Goal: Transaction & Acquisition: Purchase product/service

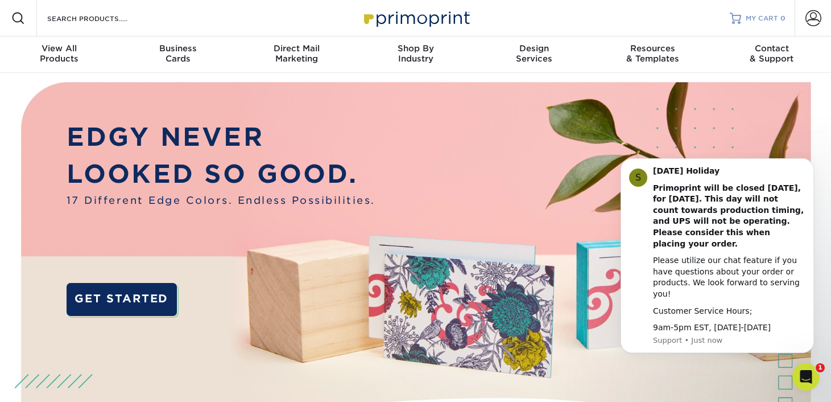
click at [762, 15] on span "MY CART" at bounding box center [762, 19] width 32 height 10
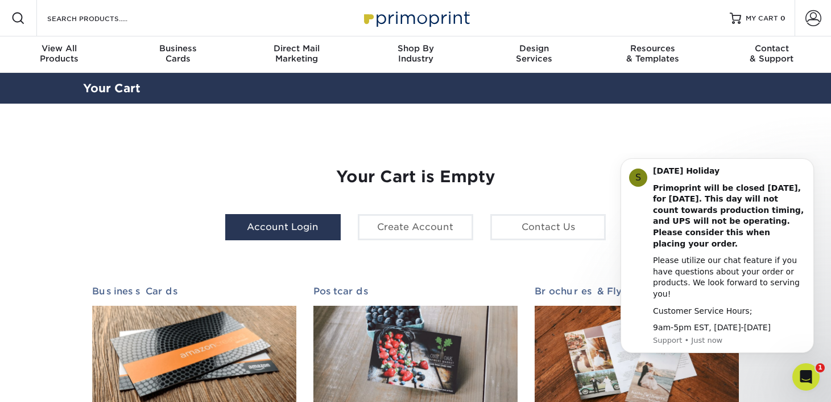
click at [298, 236] on link "Account Login" at bounding box center [282, 227] width 115 height 26
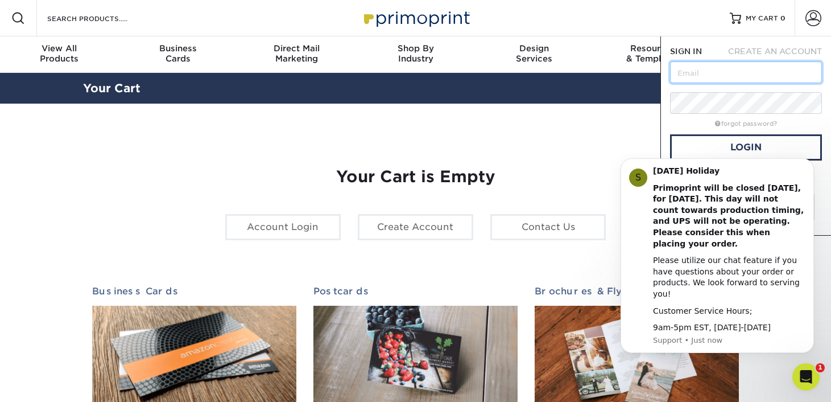
click at [725, 66] on input "text" at bounding box center [746, 72] width 152 height 22
type input "riscoffeeshop@gmail.com"
click at [721, 146] on link "Login" at bounding box center [746, 147] width 152 height 26
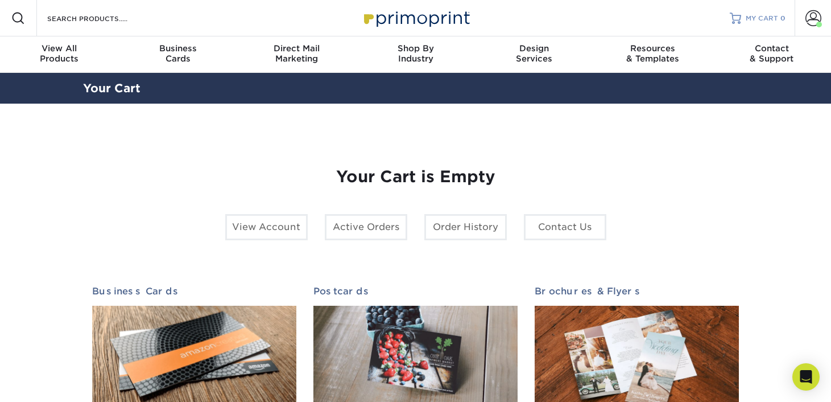
click at [761, 19] on span "MY CART" at bounding box center [762, 19] width 32 height 10
click at [466, 221] on link "Order History" at bounding box center [465, 227] width 82 height 26
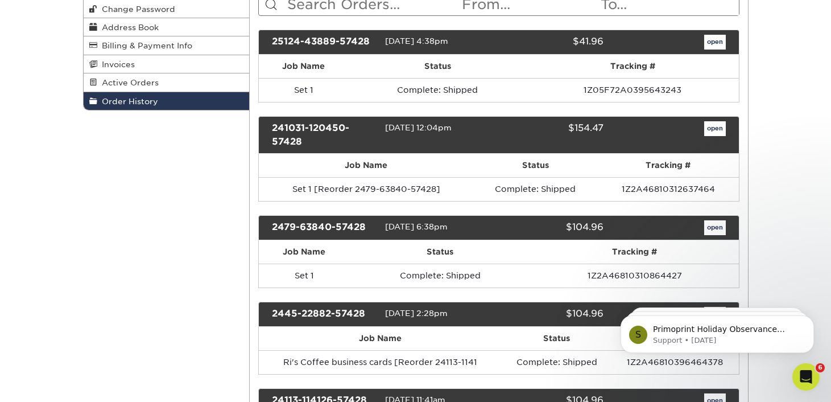
scroll to position [165, 0]
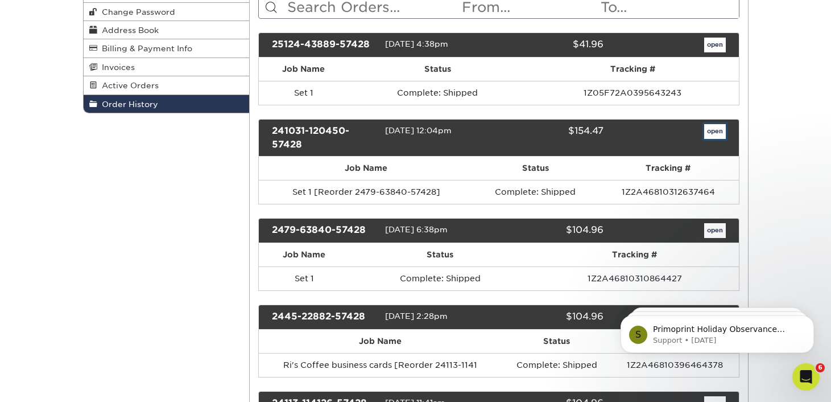
click at [713, 130] on link "open" at bounding box center [715, 131] width 22 height 15
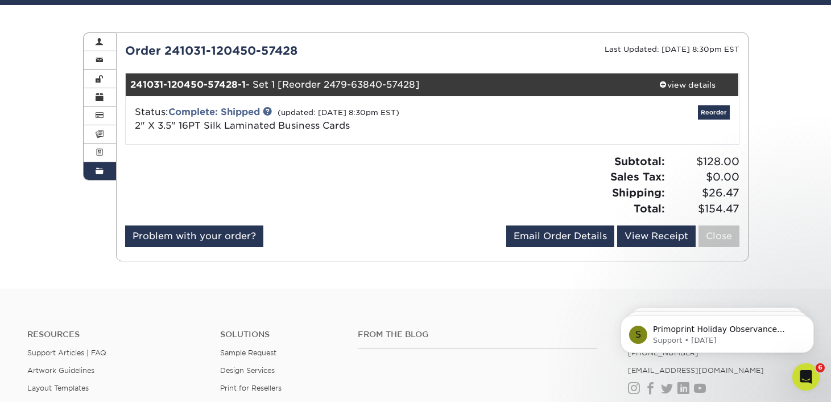
scroll to position [105, 0]
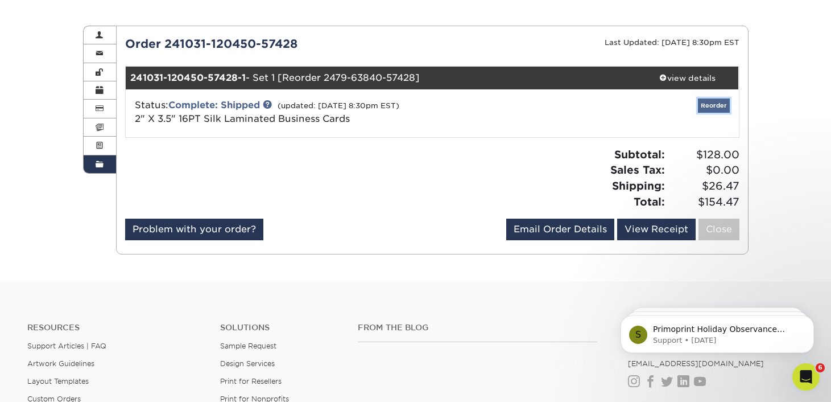
click at [721, 107] on link "Reorder" at bounding box center [714, 105] width 32 height 14
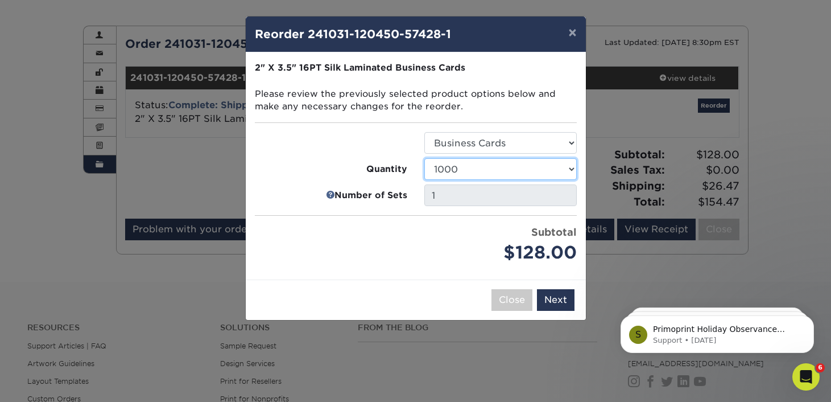
click at [525, 170] on select "25 50 75 100 250 500 1000 2500 5000 10000" at bounding box center [500, 169] width 152 height 22
click at [527, 173] on select "25 50 75 100 250 500 1000 2500 5000 10000" at bounding box center [500, 169] width 152 height 22
click at [536, 172] on select "25 50 75 100 250 500 1000 2500 5000 10000" at bounding box center [500, 169] width 152 height 22
click at [530, 177] on select "25 50 75 100 250 500 1000 2500 5000 10000" at bounding box center [500, 169] width 152 height 22
select select "52e3d710-0e8f-4d4d-8560-7d4d8655be69"
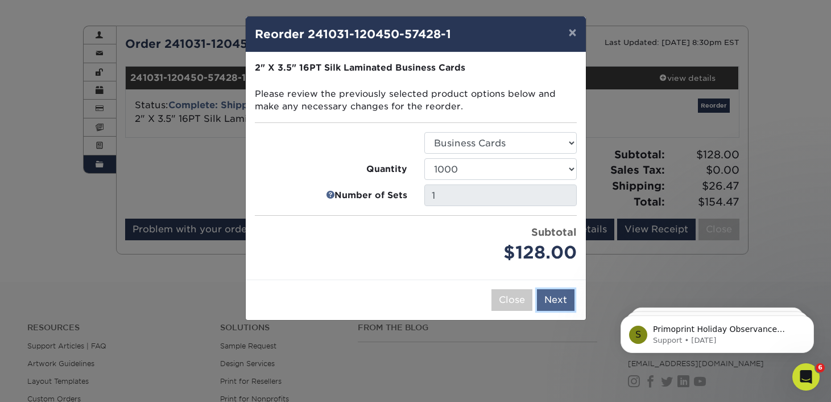
click at [551, 300] on button "Next" at bounding box center [556, 300] width 38 height 22
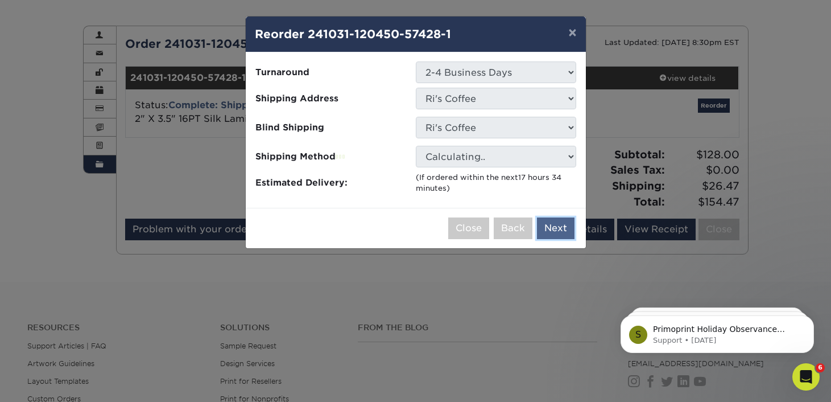
click at [558, 232] on button "Next" at bounding box center [556, 228] width 38 height 22
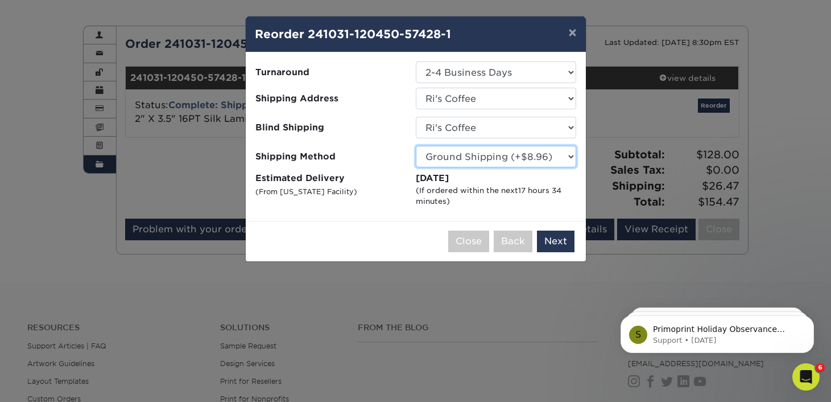
click at [549, 159] on select "Please Select Ground Shipping (+$8.96) 3 Day Shipping Service (+$20.04) 2 Day A…" at bounding box center [496, 157] width 160 height 22
click at [551, 243] on button "Next" at bounding box center [556, 241] width 38 height 22
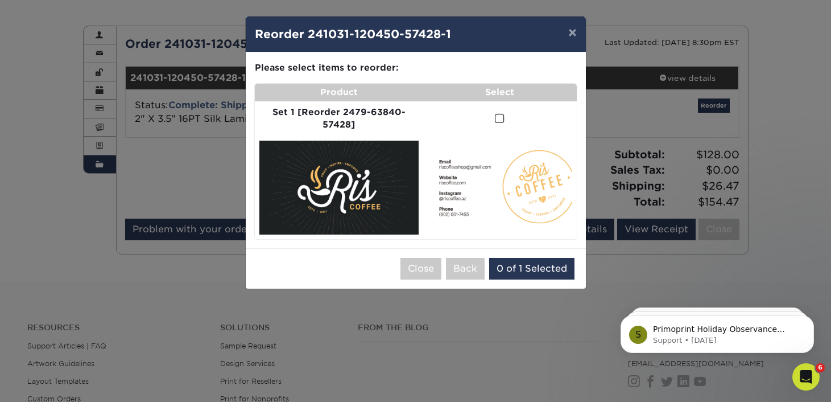
click at [498, 121] on span at bounding box center [500, 118] width 10 height 11
click at [0, 0] on input "checkbox" at bounding box center [0, 0] width 0 height 0
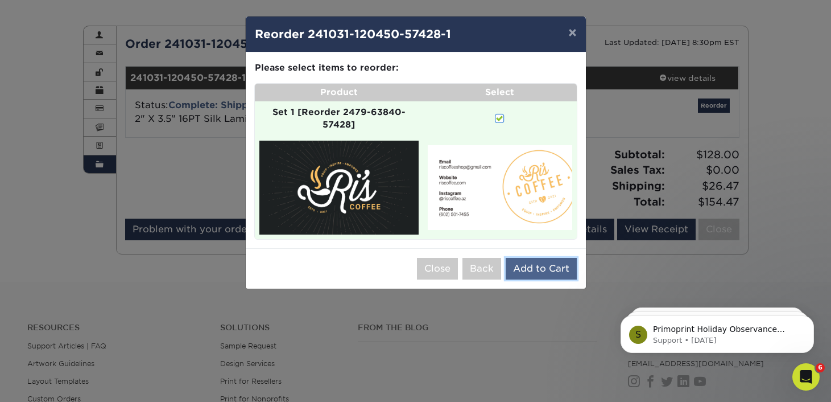
click at [539, 271] on button "Add to Cart" at bounding box center [541, 269] width 71 height 22
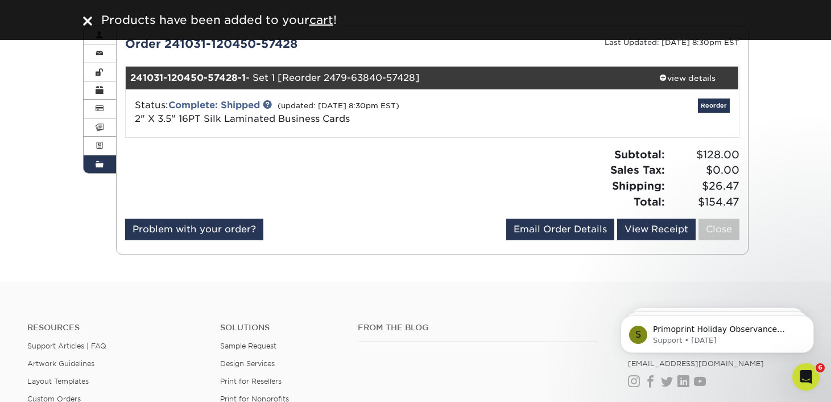
scroll to position [0, 0]
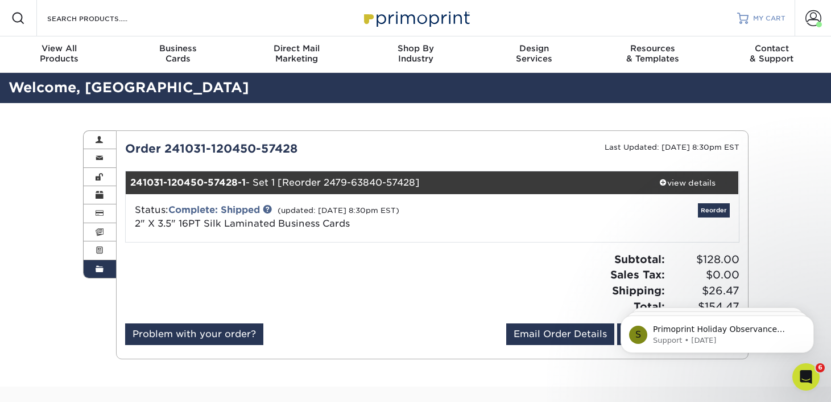
click at [759, 17] on span "MY CART" at bounding box center [769, 19] width 32 height 10
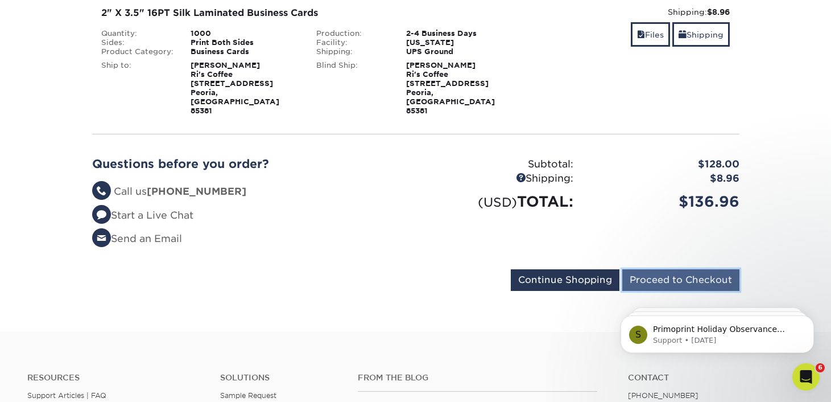
click at [650, 269] on input "Proceed to Checkout" at bounding box center [680, 280] width 117 height 22
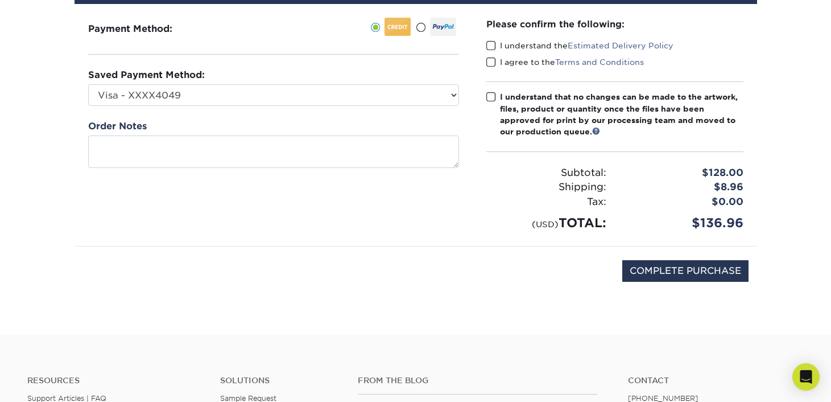
scroll to position [139, 0]
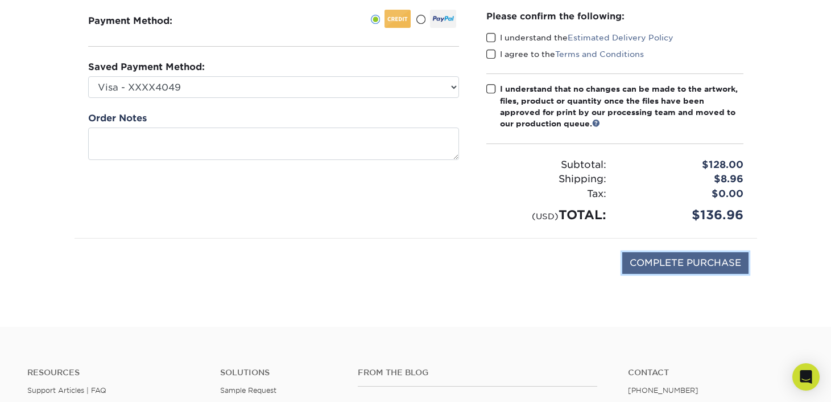
click at [651, 267] on input "COMPLETE PURCHASE" at bounding box center [685, 263] width 126 height 22
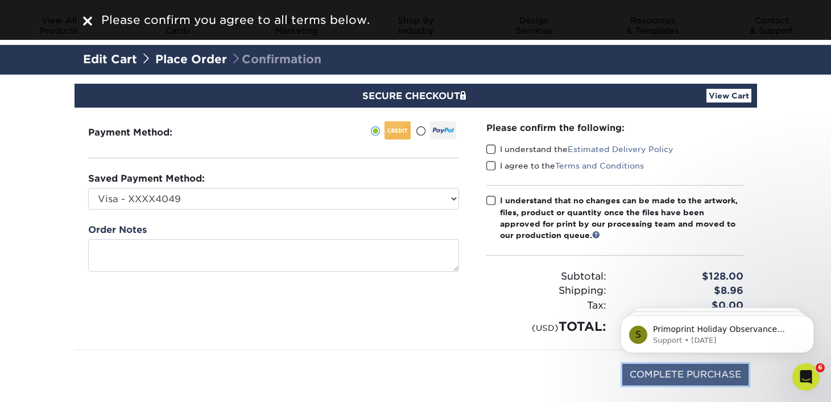
scroll to position [0, 0]
click at [490, 150] on span at bounding box center [491, 149] width 10 height 11
click at [0, 0] on input "I understand the Estimated Delivery Policy" at bounding box center [0, 0] width 0 height 0
click at [490, 169] on span at bounding box center [491, 165] width 10 height 11
click at [0, 0] on input "I agree to the Terms and Conditions" at bounding box center [0, 0] width 0 height 0
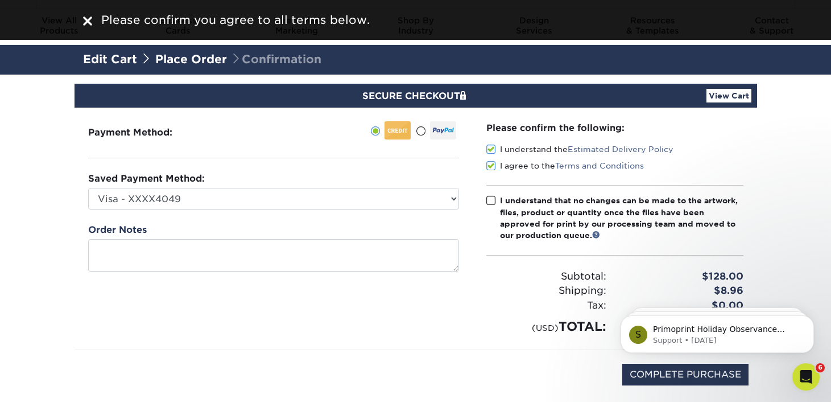
click at [488, 200] on span at bounding box center [491, 200] width 10 height 11
click at [0, 0] on input "I understand that no changes can be made to the artwork, files, product or quan…" at bounding box center [0, 0] width 0 height 0
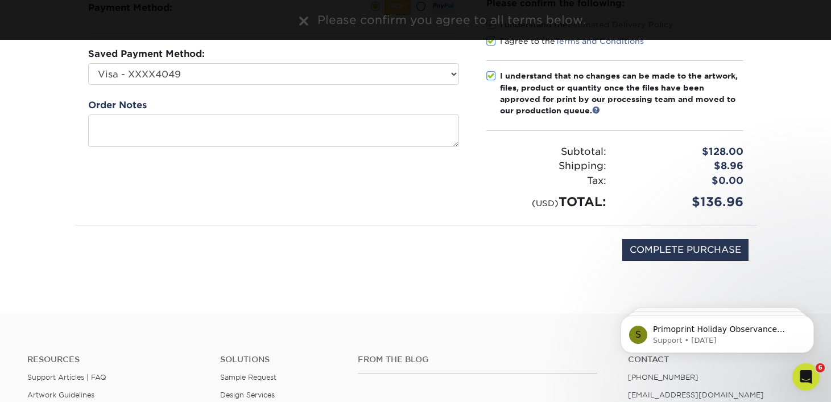
scroll to position [158, 0]
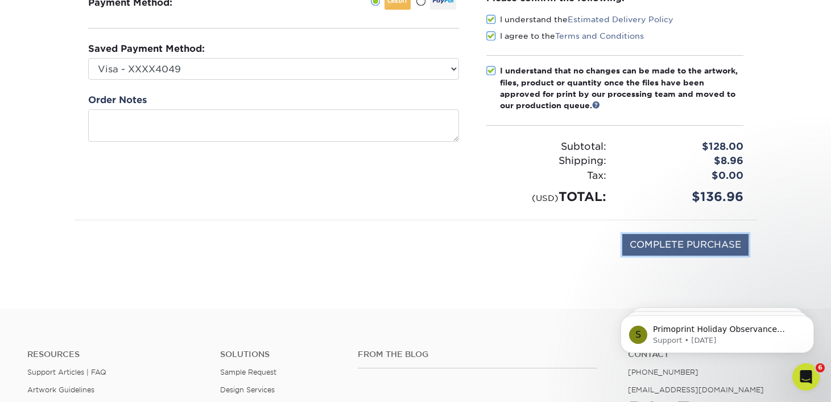
click at [674, 243] on input "COMPLETE PURCHASE" at bounding box center [685, 245] width 126 height 22
type input "PROCESSING, PLEASE WAIT..."
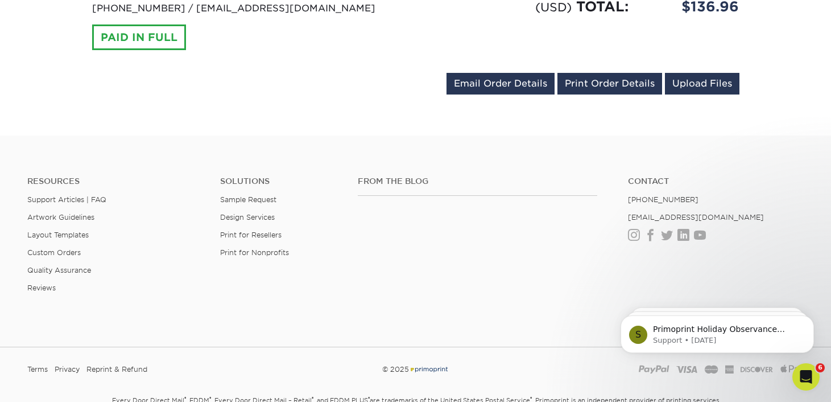
scroll to position [613, 0]
